Goal: Information Seeking & Learning: Learn about a topic

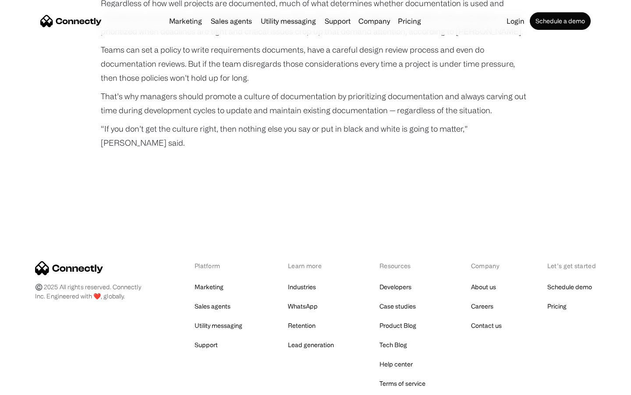
scroll to position [2925, 0]
